Goal: Task Accomplishment & Management: Use online tool/utility

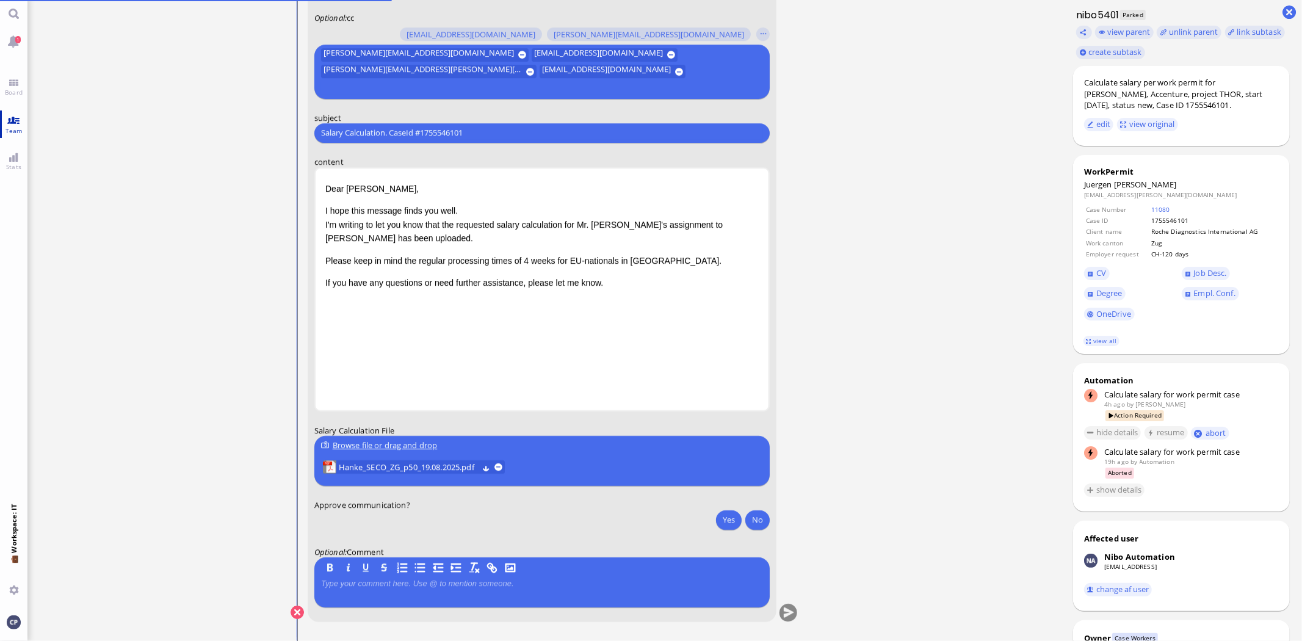
click at [15, 126] on span "Team" at bounding box center [13, 130] width 23 height 9
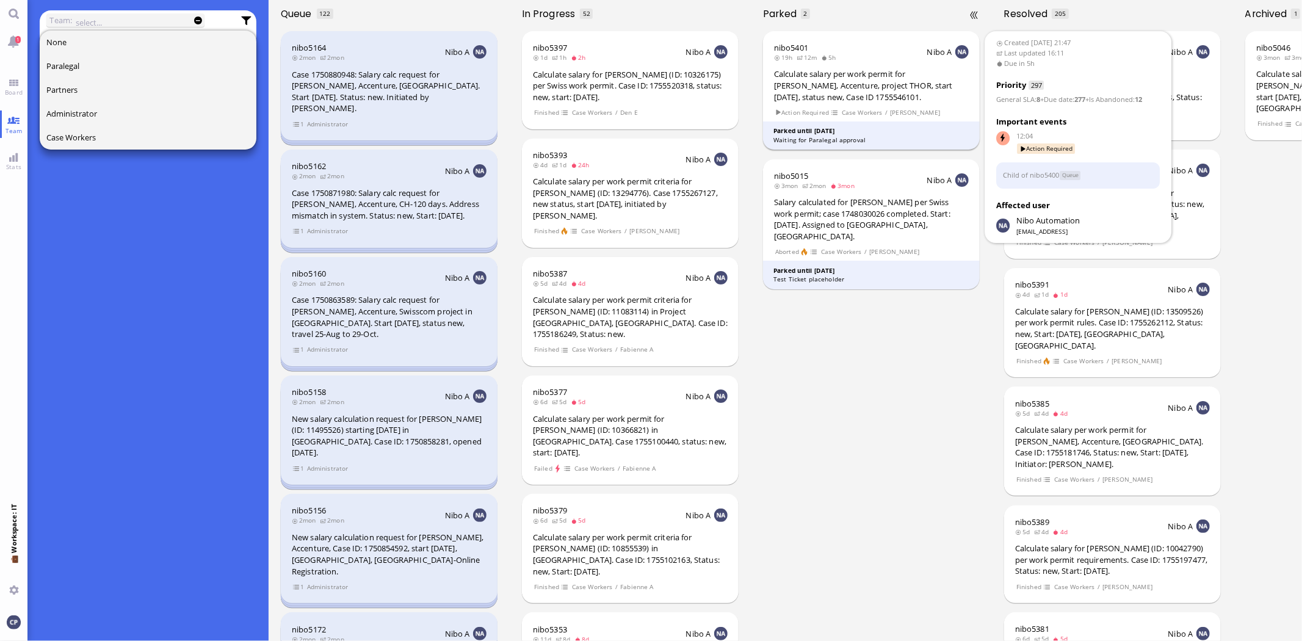
click at [820, 87] on div "Calculate salary per work permit for [PERSON_NAME], Accenture, project THOR, st…" at bounding box center [871, 85] width 195 height 34
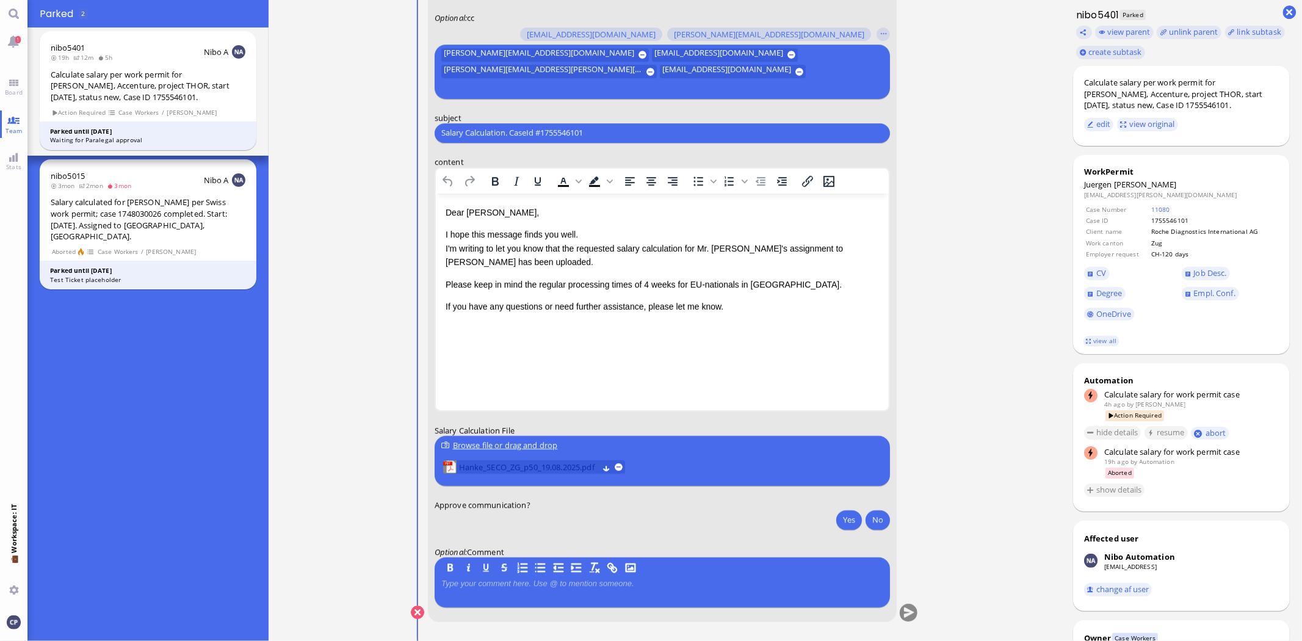
click at [525, 469] on span "Hanke_SECO_ZG_p50_19.08.2025.pdf" at bounding box center [528, 466] width 139 height 13
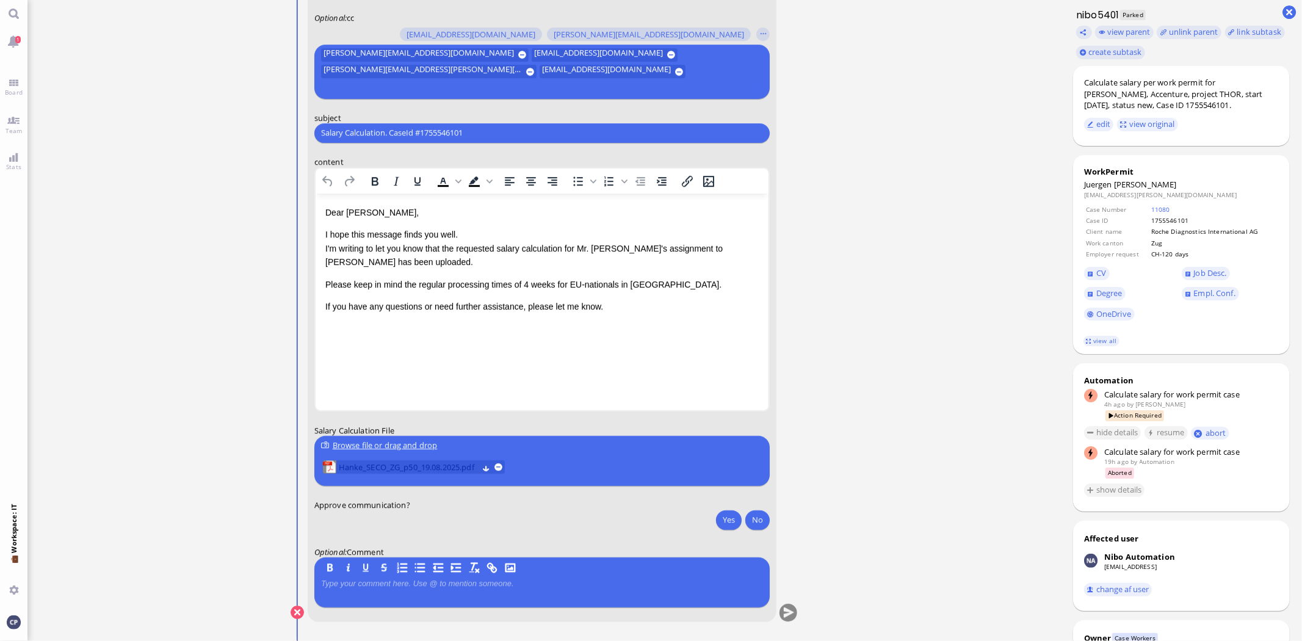
click at [389, 466] on span "Hanke_SECO_ZG_p50_19.08.2025.pdf" at bounding box center [407, 466] width 139 height 13
click at [730, 518] on button "Yes" at bounding box center [729, 520] width 26 height 20
drag, startPoint x: 488, startPoint y: 132, endPoint x: 194, endPoint y: 111, distance: 295.1
click at [194, 111] on ticket "18 Aug 21:47 by Automation Automation Calculate eligible salary for work permit…" at bounding box center [544, 320] width 1034 height 641
paste input "AW: PazPerTout new case: Juergen Hanke (1755546101 / 13067798), Employer Reques…"
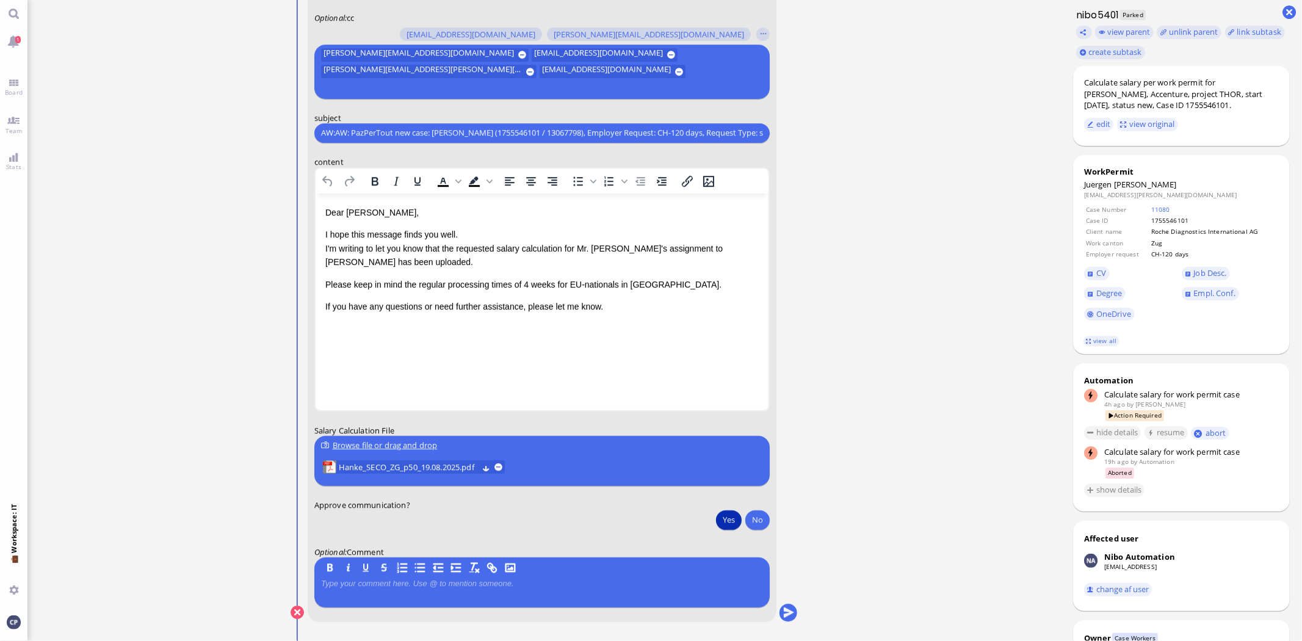
drag, startPoint x: 343, startPoint y: 131, endPoint x: 115, endPoint y: 123, distance: 228.5
click at [116, 125] on ticket "18 Aug 21:47 by Automation Automation Calculate eligible salary for work permit…" at bounding box center [544, 320] width 1034 height 641
click at [329, 133] on input "AW:AW: PazPerTout new case: Juergen Hanke (1755546101 / 13067798), Employer Req…" at bounding box center [542, 132] width 442 height 13
click at [332, 131] on input "AW:AW: PazPerTout new case: Juergen Hanke (1755546101 / 13067798), Employer Req…" at bounding box center [542, 132] width 442 height 13
drag, startPoint x: 338, startPoint y: 129, endPoint x: 292, endPoint y: 132, distance: 46.5
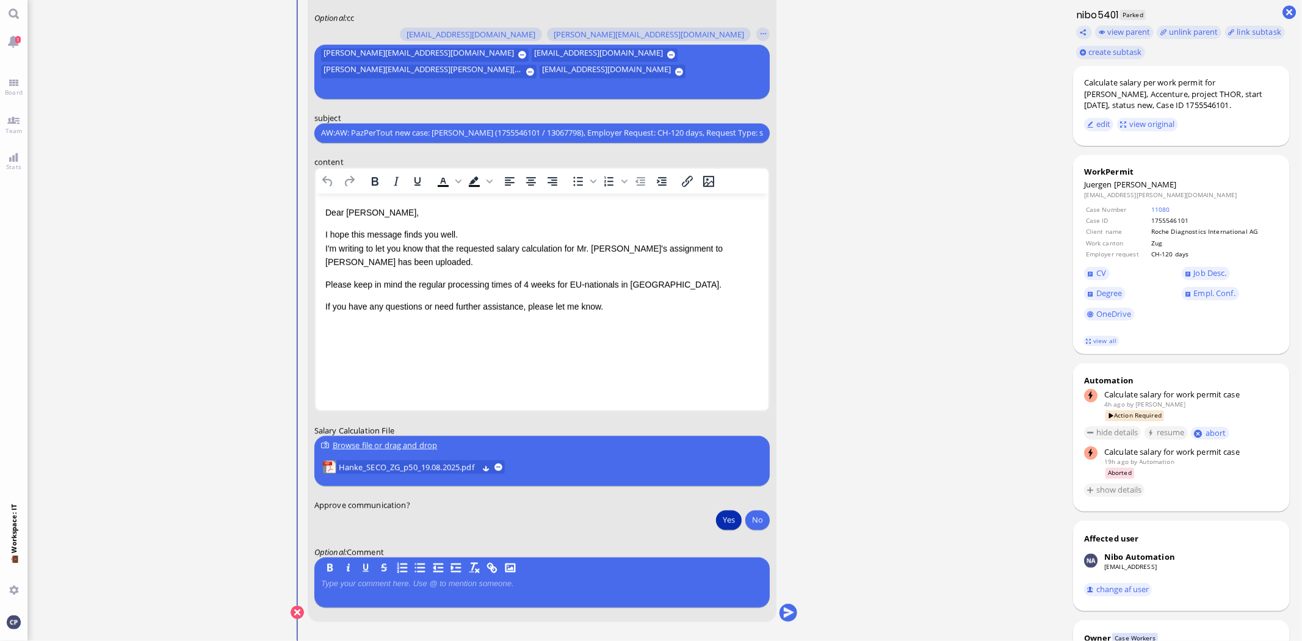
click at [292, 132] on conversation-line "You to amit.thakur@bluelakelegal.com anand.pazhenkottil@bluelakelegal.com anush…" at bounding box center [545, 290] width 508 height 695
type input "AW: PazPerTout new case: Juergen Hanke (1755546101 / 13067798), Employer Reques…"
click at [325, 245] on p "I hope this message finds you well. I'm writing to let you know that the reques…" at bounding box center [542, 247] width 434 height 41
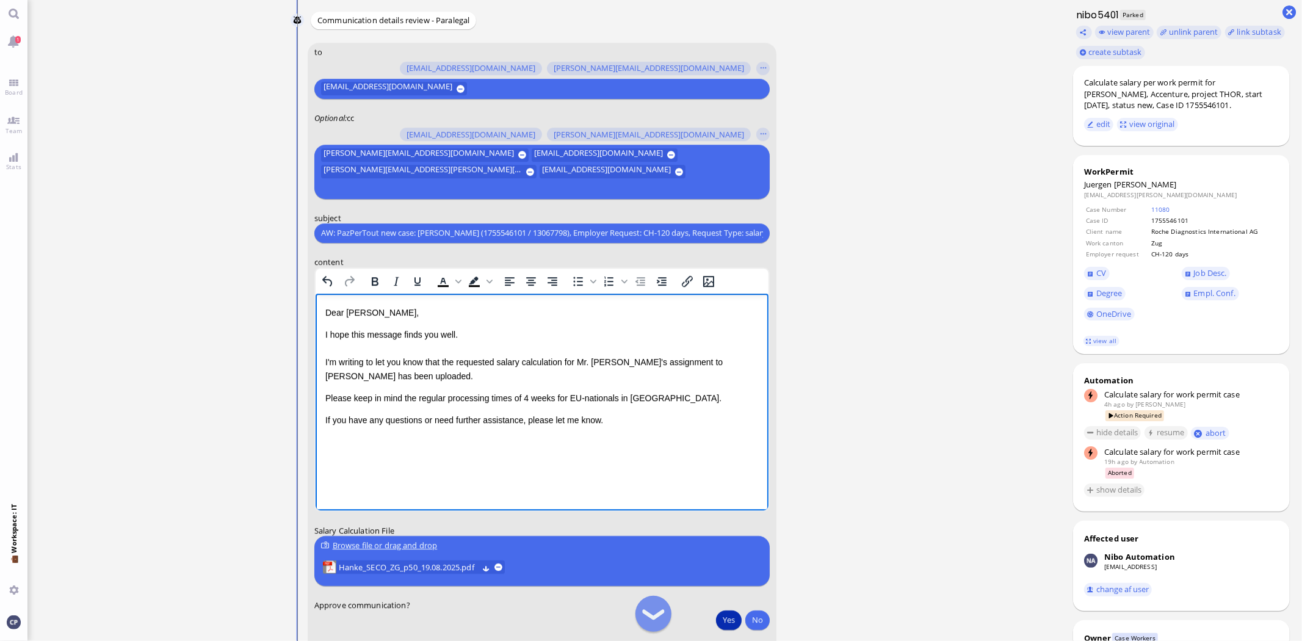
scroll to position [1, 0]
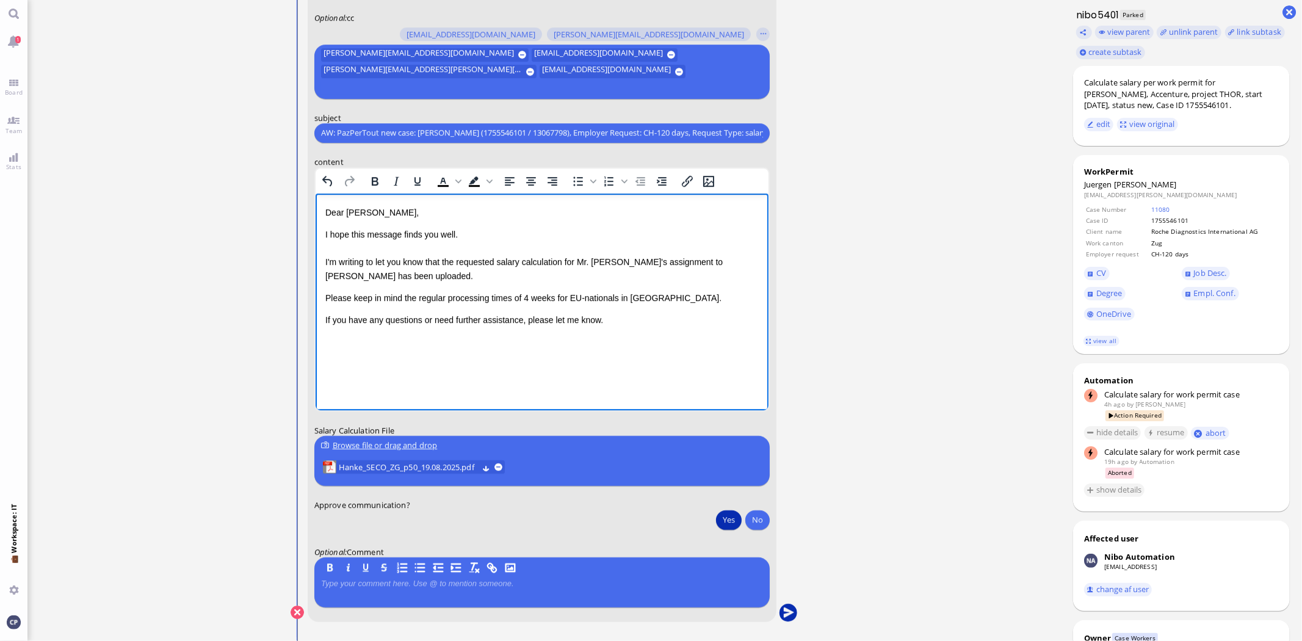
click at [785, 614] on button "submit" at bounding box center [788, 613] width 18 height 18
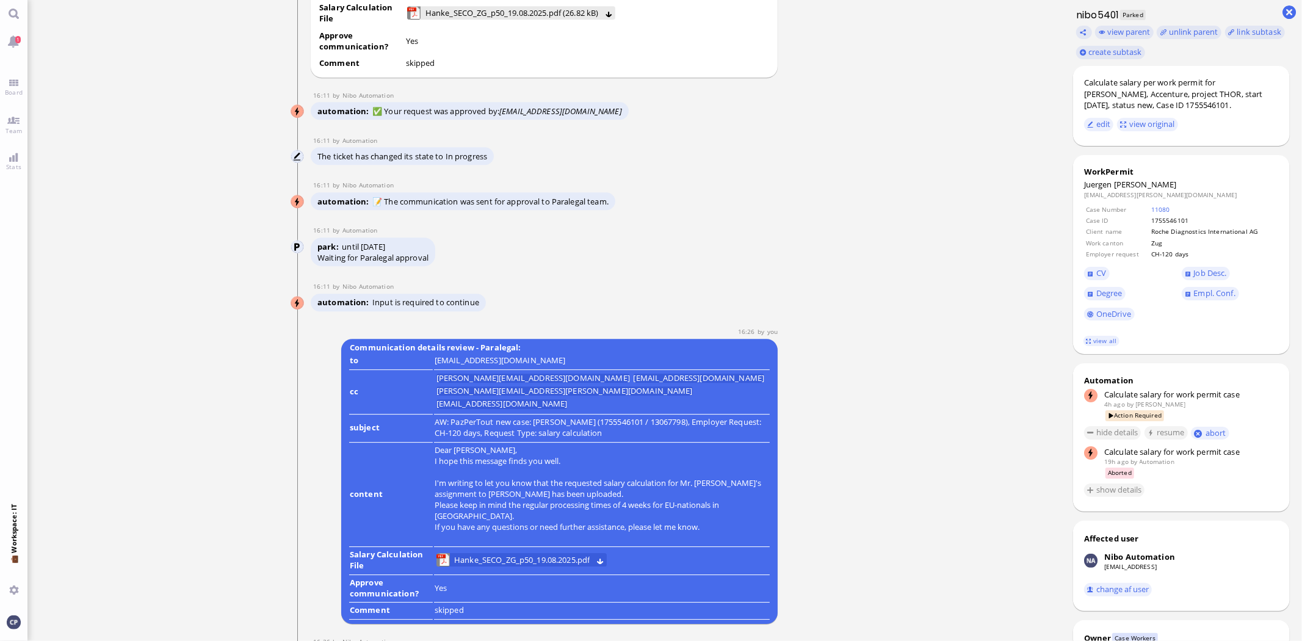
scroll to position [0, 0]
